Goal: Find specific page/section: Find specific page/section

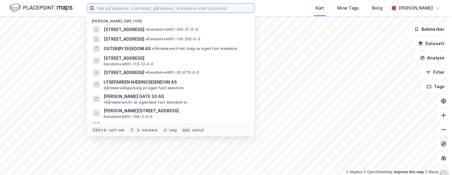
click at [176, 11] on input at bounding box center [174, 8] width 160 height 9
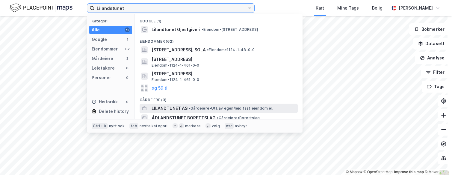
scroll to position [30, 0]
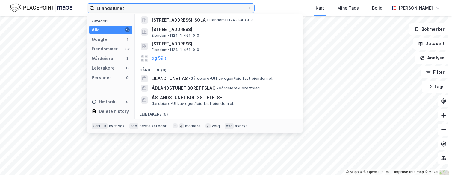
drag, startPoint x: 149, startPoint y: 7, endPoint x: 90, endPoint y: 10, distance: 59.1
click at [90, 10] on label "Lilandstunet" at bounding box center [171, 8] width 168 height 10
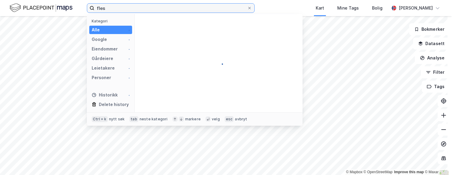
scroll to position [0, 0]
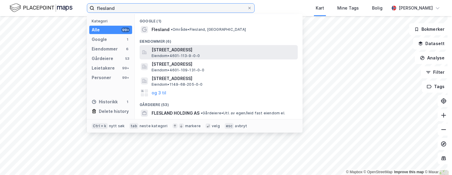
type input "flesland"
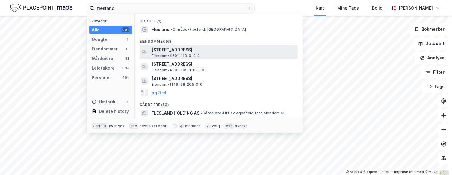
click at [164, 52] on span "[STREET_ADDRESS]" at bounding box center [224, 49] width 144 height 7
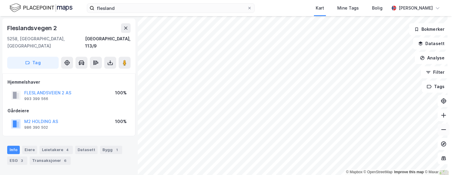
click at [443, 132] on button at bounding box center [443, 130] width 12 height 12
click at [443, 131] on button at bounding box center [443, 130] width 12 height 12
click at [322, 175] on html "flesland Kart Mine Tags Bolig [PERSON_NAME] © Mapbox © OpenStreetMap Improve th…" at bounding box center [226, 87] width 452 height 175
click at [440, 129] on icon at bounding box center [443, 130] width 6 height 6
